Goal: Find specific page/section: Find specific page/section

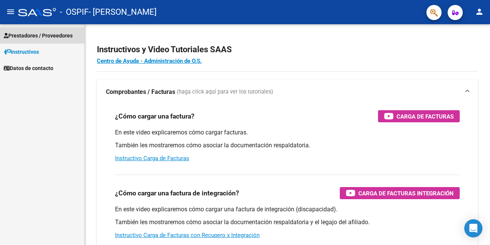
click at [43, 35] on span "Prestadores / Proveedores" at bounding box center [38, 35] width 69 height 8
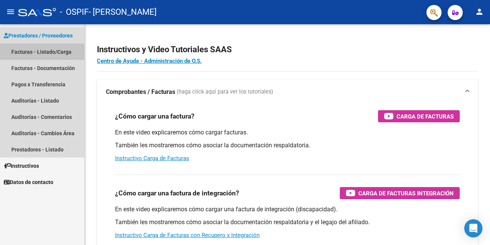
click at [36, 52] on link "Facturas - Listado/Carga" at bounding box center [42, 51] width 84 height 16
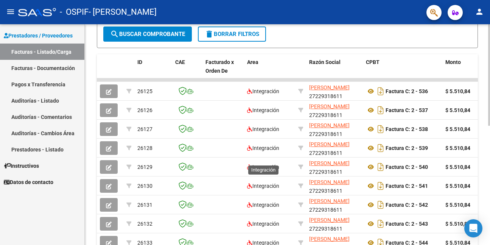
scroll to position [227, 0]
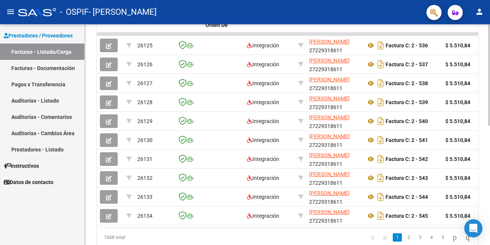
click at [473, 244] on li at bounding box center [467, 237] width 13 height 13
click at [464, 241] on icon "go to last page" at bounding box center [467, 236] width 6 height 9
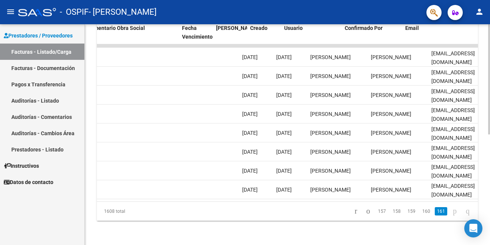
scroll to position [0, 1214]
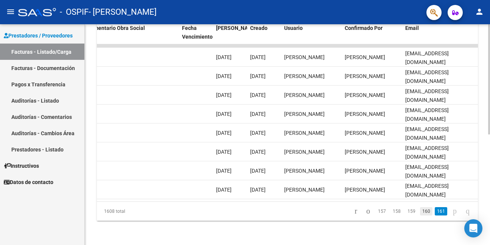
click at [420, 211] on link "160" at bounding box center [426, 211] width 12 height 8
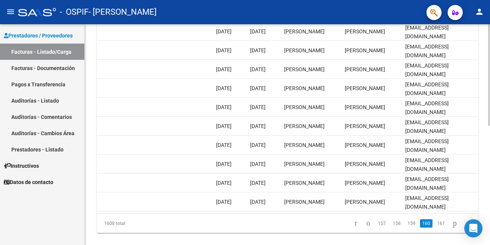
scroll to position [259, 0]
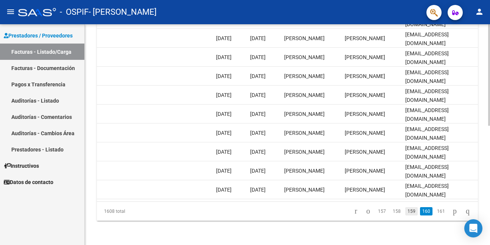
click at [405, 211] on link "159" at bounding box center [411, 211] width 12 height 8
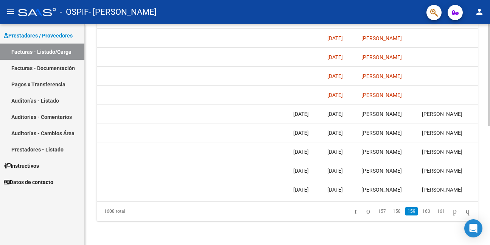
scroll to position [0, 1209]
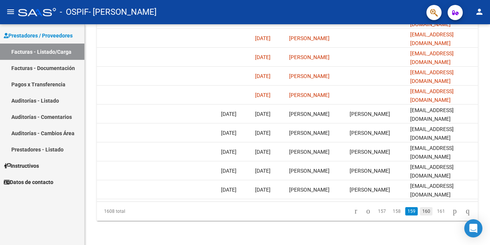
click at [420, 210] on link "160" at bounding box center [426, 211] width 12 height 8
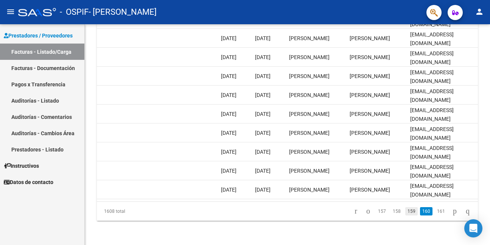
click at [405, 210] on link "159" at bounding box center [411, 211] width 12 height 8
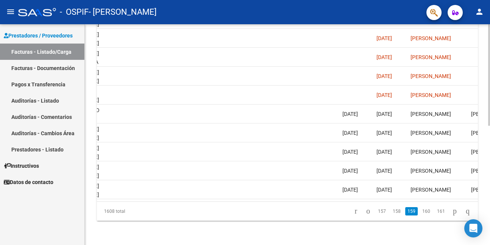
scroll to position [0, 1068]
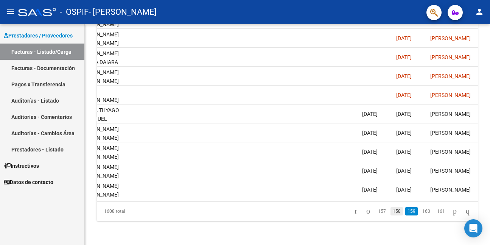
click at [390, 213] on link "158" at bounding box center [396, 211] width 12 height 8
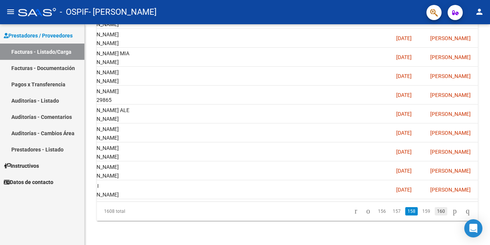
click at [435, 210] on link "160" at bounding box center [441, 211] width 12 height 8
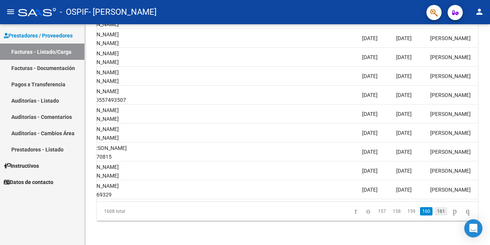
click at [435, 210] on link "161" at bounding box center [441, 211] width 12 height 8
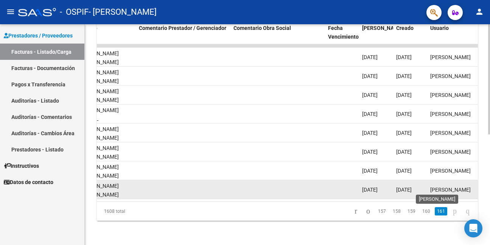
scroll to position [1, 0]
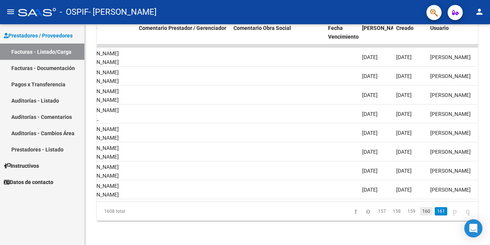
click at [420, 211] on link "160" at bounding box center [426, 211] width 12 height 8
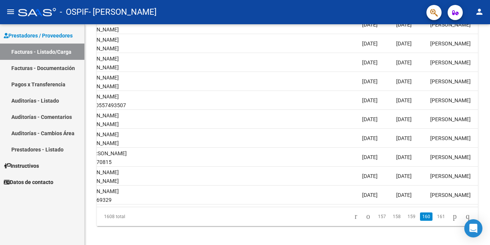
scroll to position [259, 0]
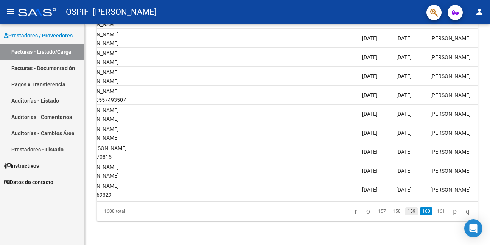
click at [407, 214] on link "159" at bounding box center [411, 211] width 12 height 8
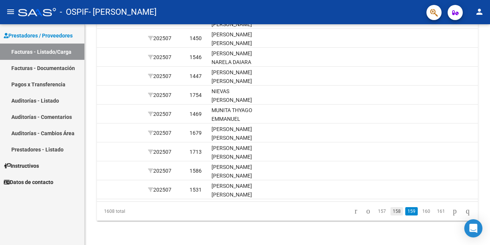
click at [390, 211] on link "158" at bounding box center [396, 211] width 12 height 8
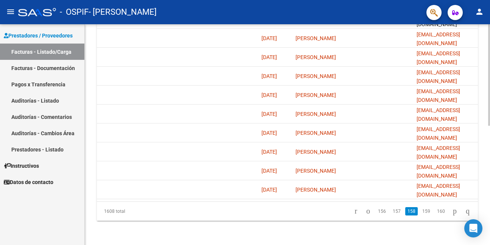
scroll to position [0, 1207]
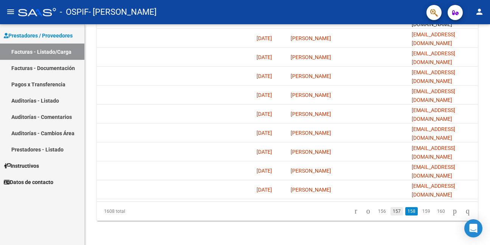
click at [392, 208] on link "157" at bounding box center [396, 211] width 12 height 8
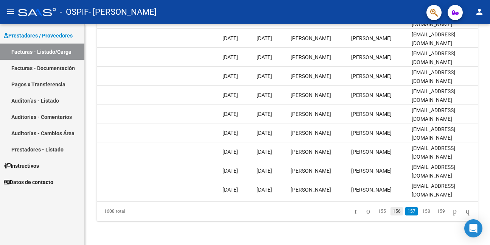
click at [390, 210] on link "156" at bounding box center [396, 211] width 12 height 8
click at [420, 212] on div "1608 total 154 155 156 157 158" at bounding box center [287, 211] width 381 height 19
click at [435, 212] on link "158" at bounding box center [441, 211] width 12 height 8
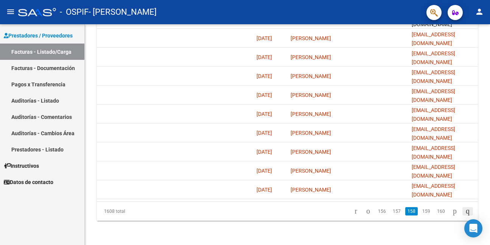
click at [465, 211] on icon "go to last page" at bounding box center [467, 210] width 6 height 9
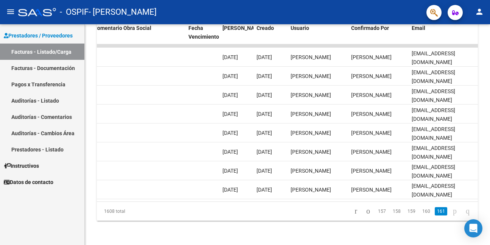
scroll to position [221, 0]
